Goal: Entertainment & Leisure: Consume media (video, audio)

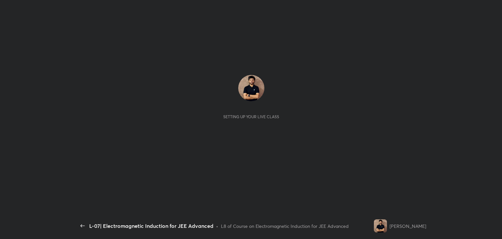
scroll to position [2, 0]
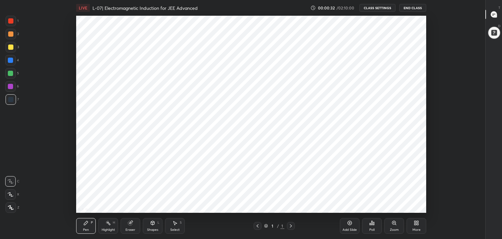
click at [414, 225] on icon at bounding box center [416, 222] width 5 height 5
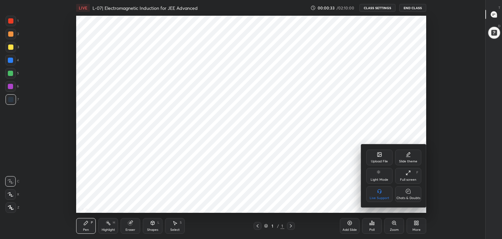
click at [410, 192] on icon at bounding box center [408, 191] width 5 height 5
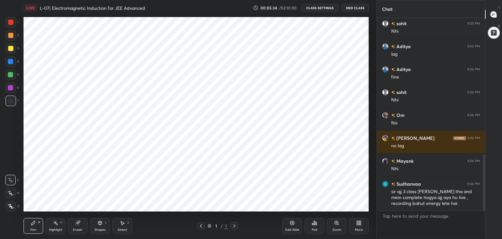
scroll to position [464, 0]
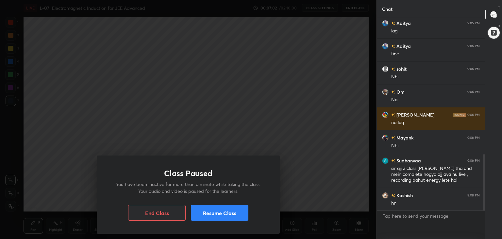
click at [233, 211] on button "Resume Class" at bounding box center [220, 213] width 58 height 16
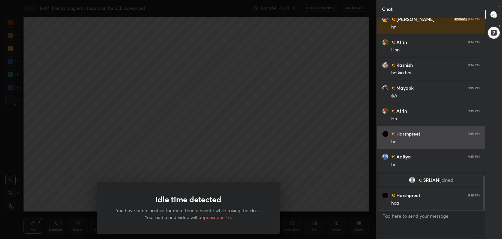
scroll to position [884, 0]
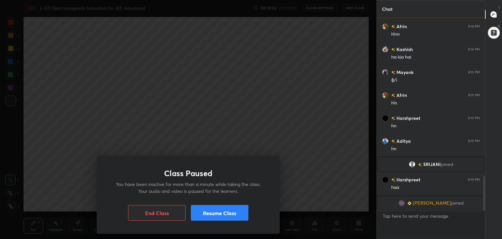
click at [224, 209] on button "Resume Class" at bounding box center [220, 213] width 58 height 16
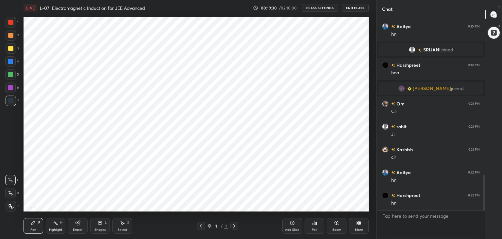
scroll to position [888, 0]
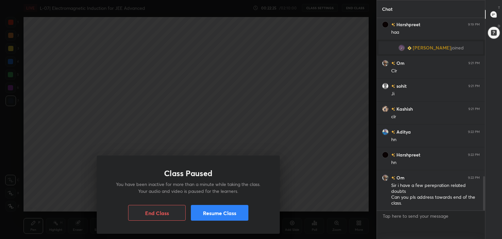
click at [179, 98] on div "Class Paused You have been inactive for more than a minute while taking the cla…" at bounding box center [188, 119] width 377 height 239
click at [228, 211] on button "Resume Class" at bounding box center [220, 213] width 58 height 16
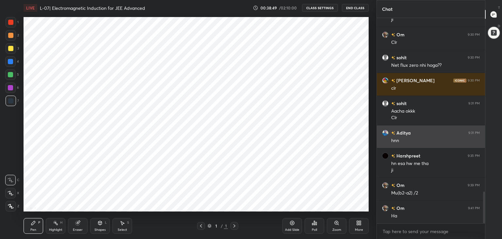
scroll to position [1121, 0]
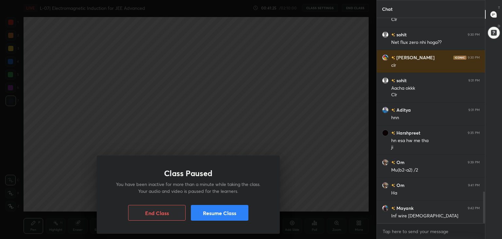
click at [281, 139] on div "Class Paused You have been inactive for more than a minute while taking the cla…" at bounding box center [188, 119] width 377 height 239
click at [204, 210] on button "Resume Class" at bounding box center [220, 213] width 58 height 16
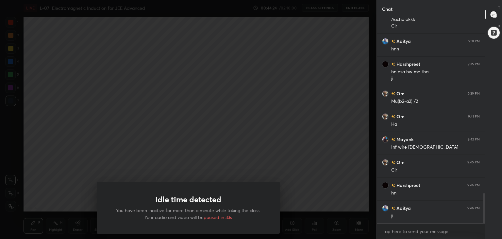
scroll to position [1206, 0]
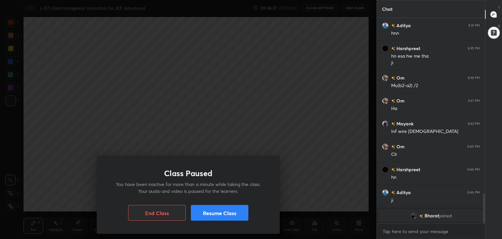
click at [210, 215] on button "Resume Class" at bounding box center [220, 213] width 58 height 16
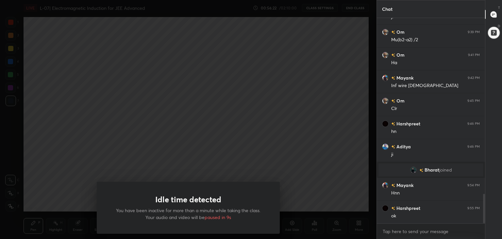
scroll to position [1223, 0]
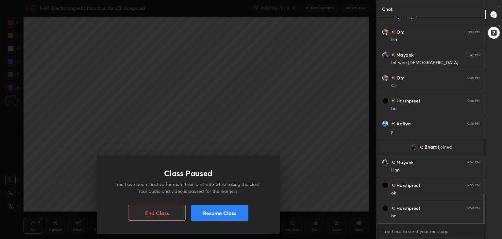
click at [205, 213] on button "Resume Class" at bounding box center [220, 213] width 58 height 16
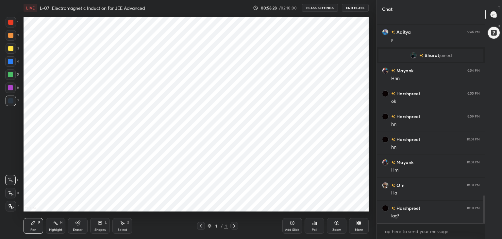
scroll to position [1338, 0]
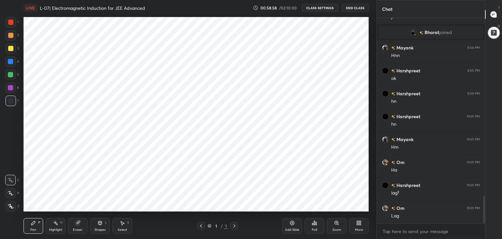
click at [370, 79] on div "22 : 2 : 18 Setting up your live class" at bounding box center [196, 114] width 351 height 197
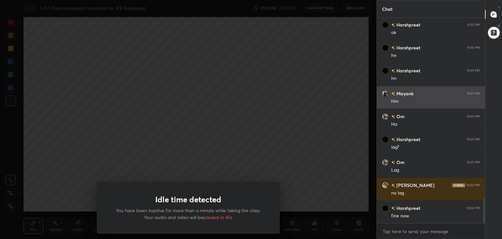
scroll to position [1399, 0]
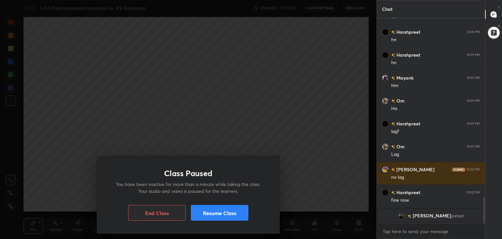
click at [231, 209] on button "Resume Class" at bounding box center [220, 213] width 58 height 16
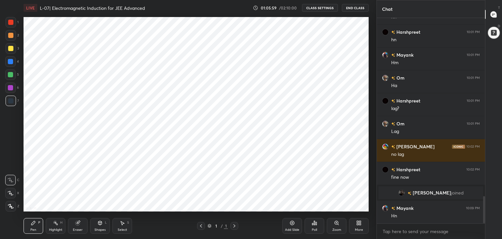
scroll to position [1363, 0]
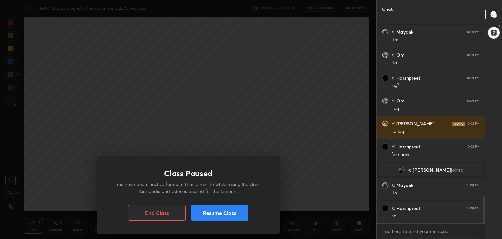
click at [227, 210] on button "Resume Class" at bounding box center [220, 213] width 58 height 16
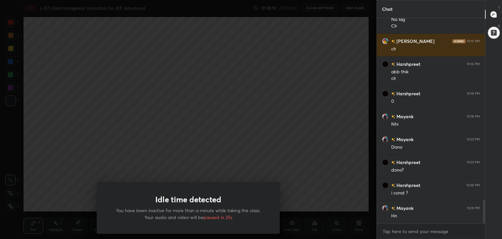
scroll to position [1628, 0]
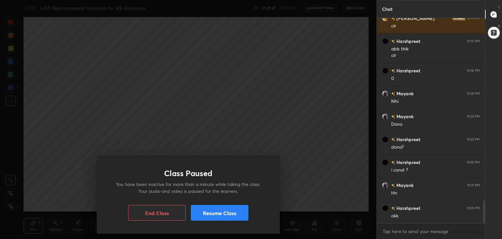
click at [209, 212] on button "Resume Class" at bounding box center [220, 213] width 58 height 16
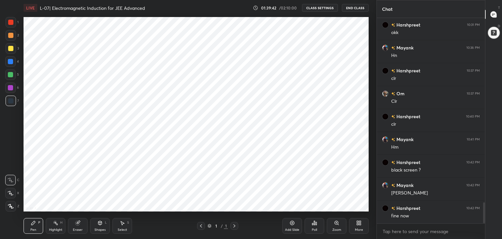
scroll to position [1835, 0]
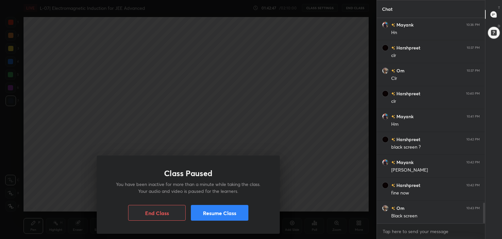
click at [224, 215] on button "Resume Class" at bounding box center [220, 213] width 58 height 16
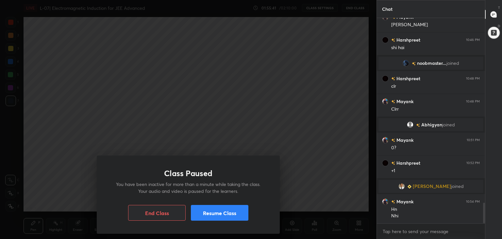
scroll to position [1843, 0]
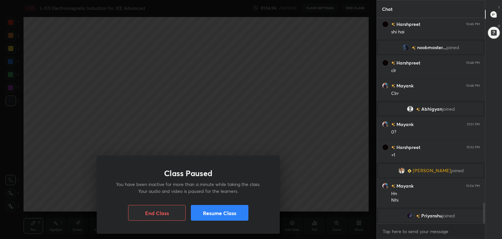
click at [214, 212] on button "Resume Class" at bounding box center [220, 213] width 58 height 16
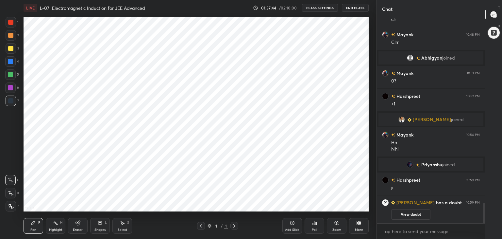
scroll to position [2, 2]
type textarea "x"
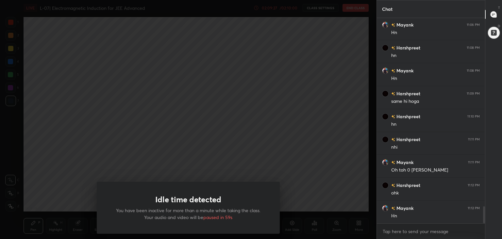
scroll to position [2308, 0]
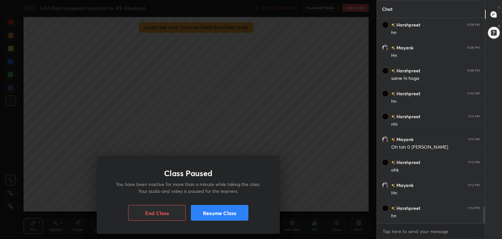
click at [220, 211] on button "Resume Class" at bounding box center [220, 213] width 58 height 16
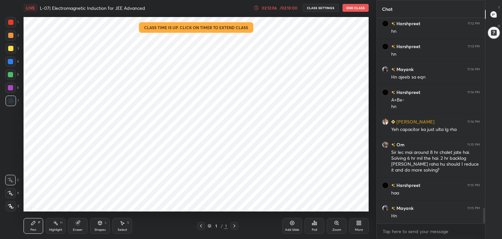
scroll to position [2516, 0]
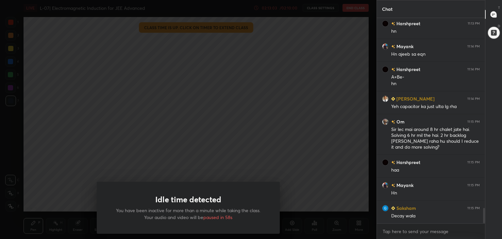
click at [239, 146] on div "Idle time detected You have been inactive for more than a minute while taking t…" at bounding box center [188, 119] width 377 height 239
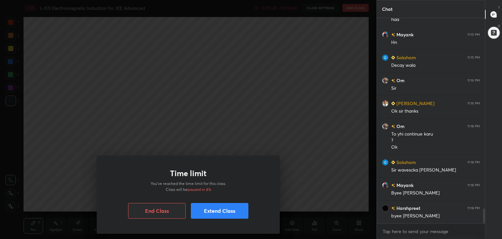
scroll to position [2689, 0]
